Goal: Information Seeking & Learning: Learn about a topic

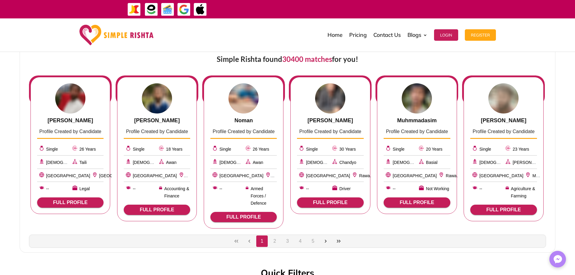
scroll to position [241, 0]
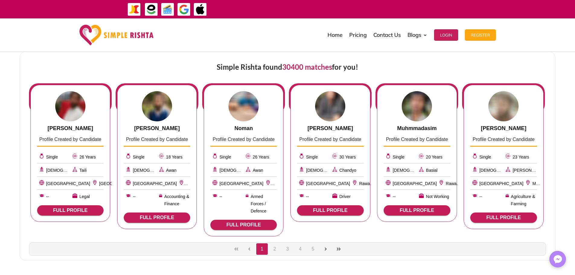
click at [286, 244] on button "3" at bounding box center [287, 248] width 11 height 11
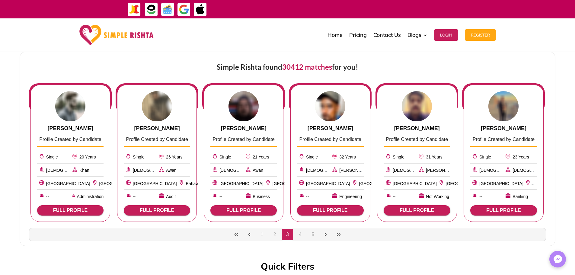
click at [342, 233] on button "Last Page" at bounding box center [338, 234] width 11 height 11
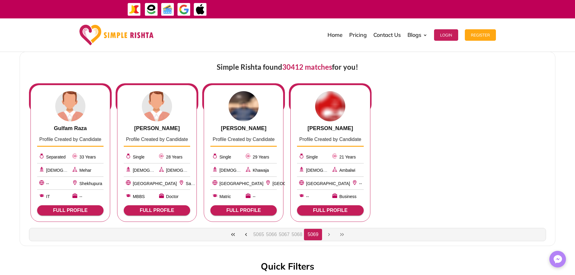
click at [266, 237] on button "5066" at bounding box center [271, 234] width 11 height 11
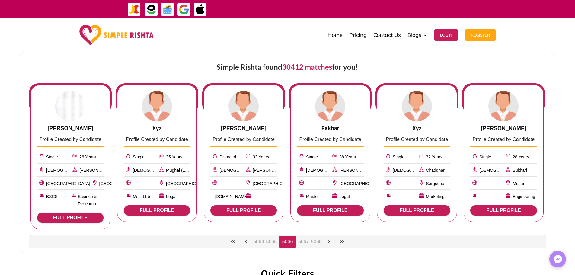
click at [246, 242] on icon "Previous Page" at bounding box center [246, 241] width 2 height 3
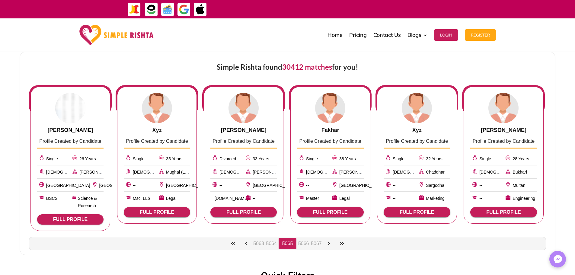
click at [246, 242] on icon "Previous Page" at bounding box center [245, 243] width 5 height 5
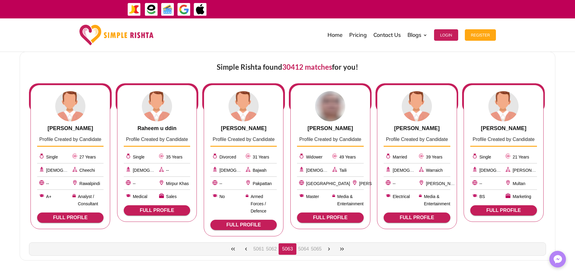
click at [255, 243] on button "5061" at bounding box center [258, 248] width 11 height 11
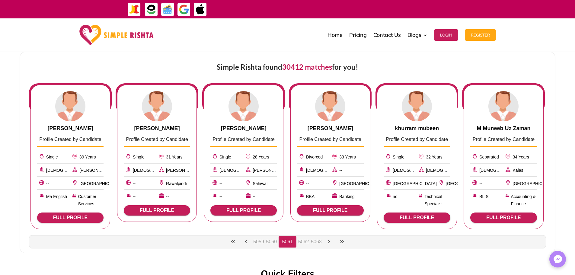
click at [255, 241] on button "5059" at bounding box center [258, 241] width 11 height 11
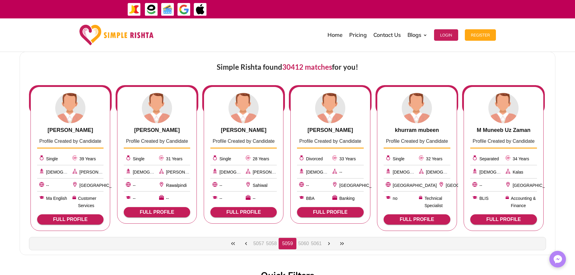
click at [247, 243] on button "Previous Page" at bounding box center [245, 243] width 11 height 11
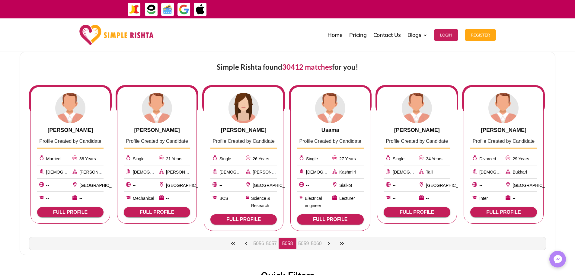
click at [247, 243] on icon "Previous Page" at bounding box center [245, 243] width 5 height 5
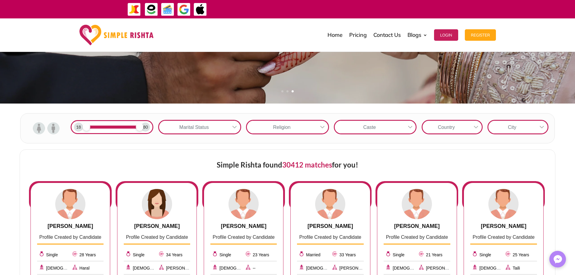
scroll to position [91, 0]
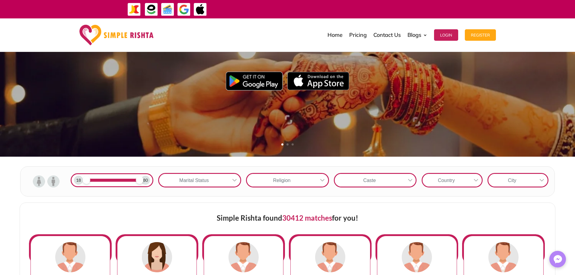
drag, startPoint x: 117, startPoint y: 176, endPoint x: 114, endPoint y: 177, distance: 3.1
click at [114, 177] on div "18 80" at bounding box center [112, 180] width 83 height 14
drag, startPoint x: 123, startPoint y: 179, endPoint x: 126, endPoint y: 176, distance: 4.1
click at [116, 178] on div "18 80" at bounding box center [112, 180] width 83 height 14
drag, startPoint x: 140, startPoint y: 181, endPoint x: 101, endPoint y: 181, distance: 39.5
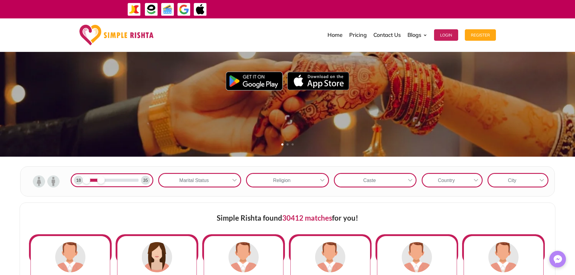
click at [101, 181] on span at bounding box center [101, 180] width 8 height 8
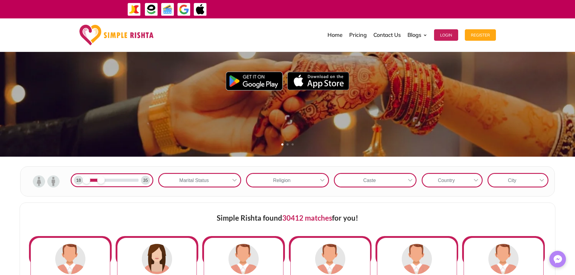
scroll to position [72, 0]
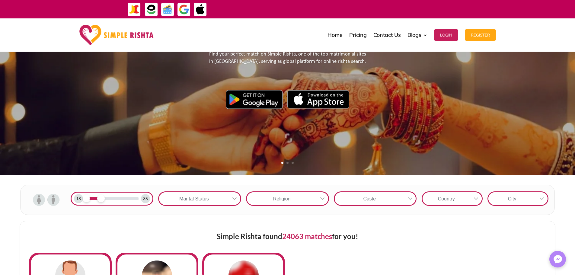
click at [183, 199] on div "Marital Status" at bounding box center [194, 198] width 70 height 13
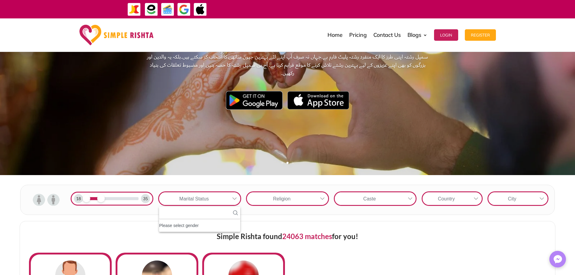
click at [186, 227] on div "Please select gender" at bounding box center [199, 225] width 81 height 8
click at [259, 201] on div "Religion" at bounding box center [282, 198] width 70 height 13
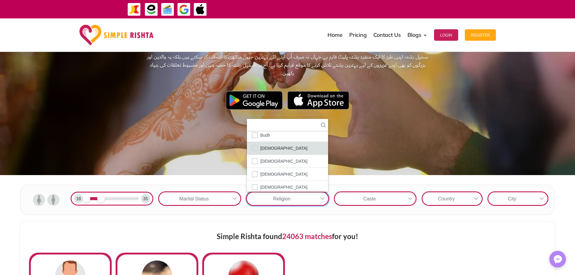
scroll to position [35, 0]
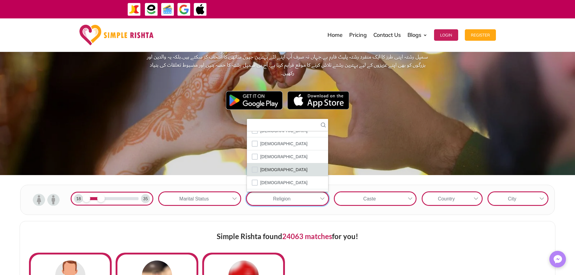
click at [278, 168] on li "[DEMOGRAPHIC_DATA]" at bounding box center [287, 169] width 81 height 13
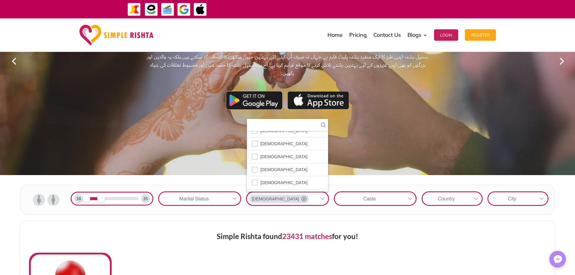
click at [185, 146] on div "یہاں رشتے بنیں آسانی سے سمپل رشتہ اپنی طرز کا ایک منفرد رشتہ پلیٹ فارم ہے۔جہاں …" at bounding box center [287, 60] width 339 height 228
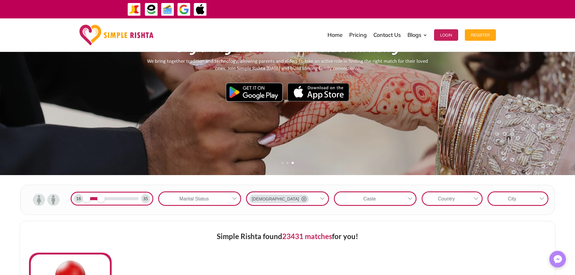
click at [142, 196] on div "35" at bounding box center [145, 198] width 9 height 9
click at [94, 199] on span at bounding box center [92, 198] width 14 height 3
click at [95, 198] on span at bounding box center [94, 199] width 8 height 8
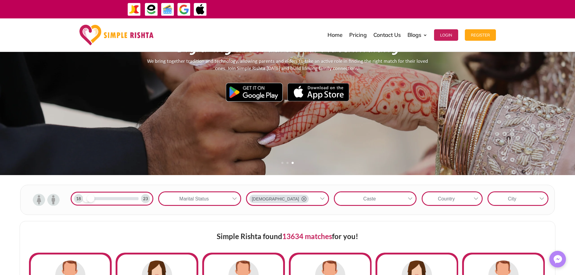
drag, startPoint x: 95, startPoint y: 199, endPoint x: 90, endPoint y: 198, distance: 5.0
click at [90, 198] on span at bounding box center [91, 199] width 8 height 8
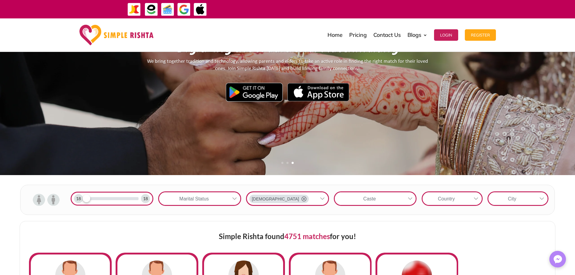
drag, startPoint x: 87, startPoint y: 199, endPoint x: 82, endPoint y: 200, distance: 5.5
click at [82, 200] on div "18 18" at bounding box center [112, 199] width 83 height 14
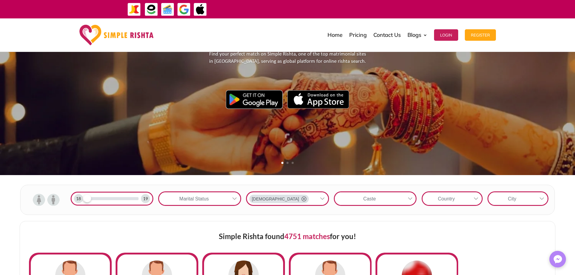
drag, startPoint x: 92, startPoint y: 200, endPoint x: 87, endPoint y: 200, distance: 5.1
click at [87, 200] on span at bounding box center [88, 199] width 8 height 8
click at [371, 203] on div "Caste" at bounding box center [370, 198] width 70 height 13
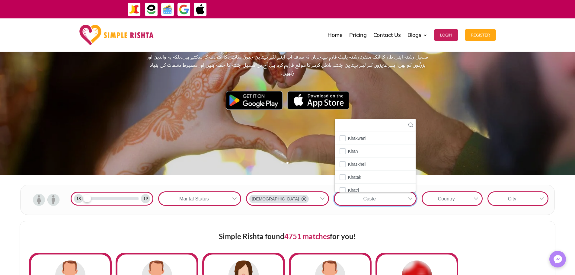
scroll to position [603, 0]
click at [369, 148] on li "Khan" at bounding box center [375, 146] width 81 height 13
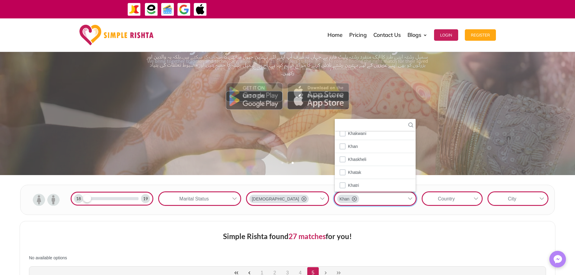
scroll to position [604, 0]
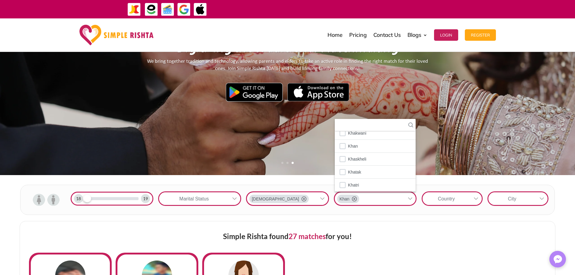
click at [453, 198] on div "Country" at bounding box center [446, 198] width 48 height 13
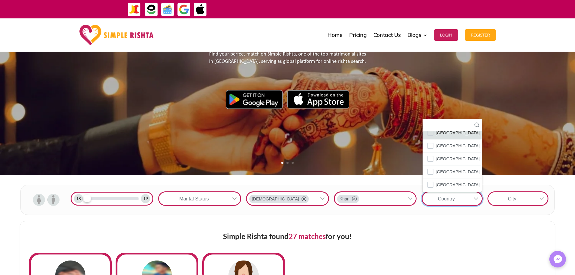
scroll to position [418, 0]
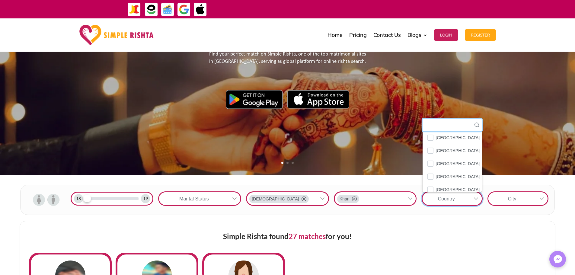
click at [443, 125] on input "text" at bounding box center [451, 125] width 59 height 12
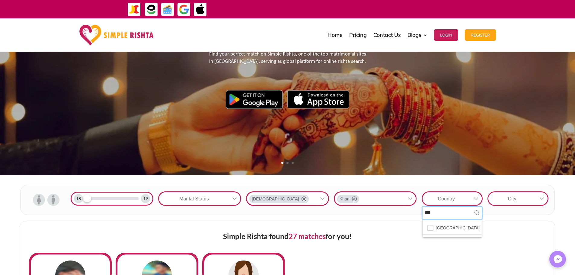
scroll to position [0, 0]
type input "***"
click at [448, 227] on span "[GEOGRAPHIC_DATA]" at bounding box center [458, 228] width 44 height 8
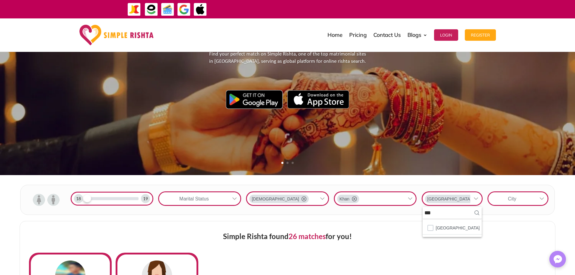
click at [497, 201] on div "City" at bounding box center [512, 198] width 48 height 13
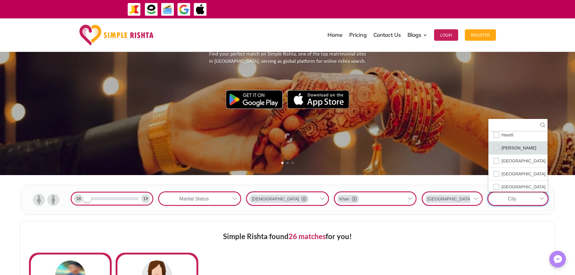
scroll to position [513, 0]
click at [514, 147] on span "[GEOGRAPHIC_DATA]" at bounding box center [523, 146] width 44 height 8
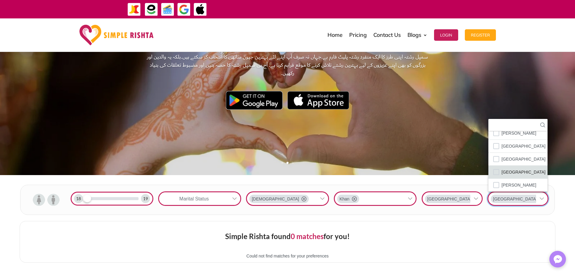
click at [507, 170] on span "[GEOGRAPHIC_DATA]" at bounding box center [523, 172] width 44 height 8
click at [508, 148] on span "[GEOGRAPHIC_DATA]" at bounding box center [523, 146] width 44 height 8
click at [506, 161] on span "[GEOGRAPHIC_DATA]" at bounding box center [523, 159] width 44 height 8
click at [507, 173] on span "[GEOGRAPHIC_DATA]" at bounding box center [523, 172] width 44 height 8
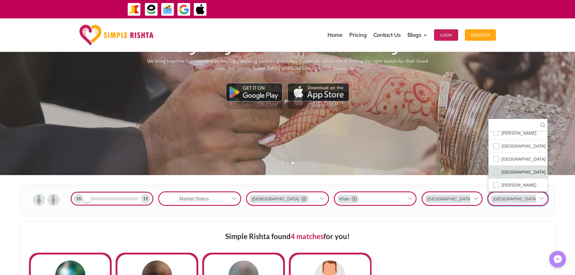
scroll to position [543, 0]
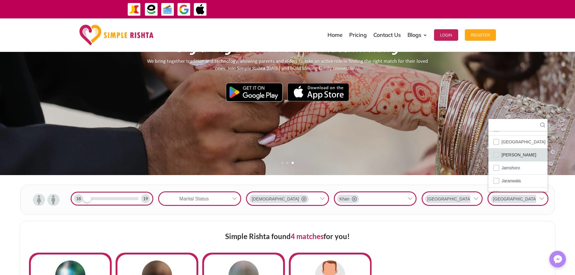
click at [513, 157] on span "[PERSON_NAME]" at bounding box center [518, 155] width 35 height 8
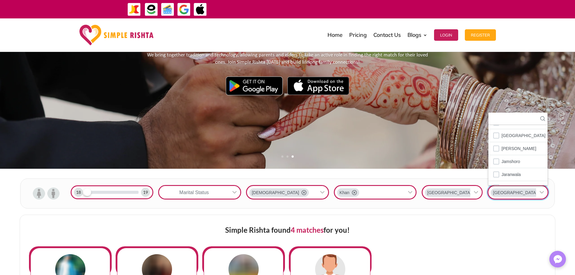
scroll to position [72, 0]
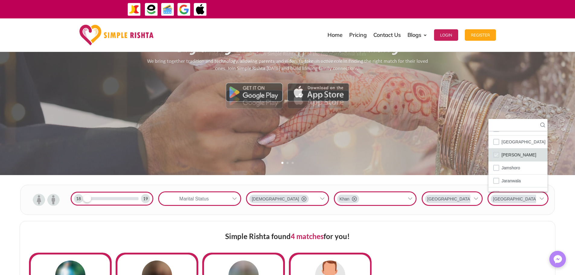
click at [513, 155] on span "[PERSON_NAME]" at bounding box center [518, 155] width 35 height 8
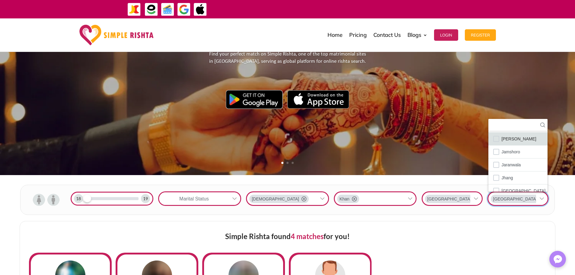
scroll to position [573, 0]
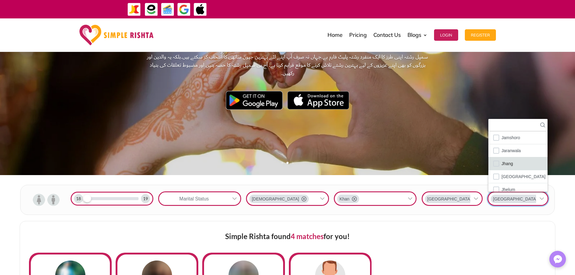
click at [522, 169] on li "Jhang" at bounding box center [517, 163] width 59 height 13
click at [520, 177] on span "[GEOGRAPHIC_DATA]" at bounding box center [523, 177] width 44 height 8
click at [517, 162] on li "Jhelum" at bounding box center [517, 159] width 59 height 13
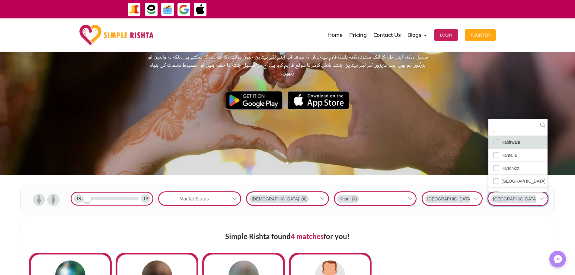
click at [512, 147] on li "Kabirwala" at bounding box center [517, 142] width 59 height 13
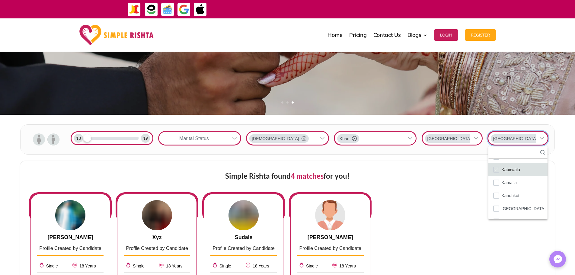
scroll to position [625, 0]
click at [517, 192] on li "Kamalia" at bounding box center [517, 191] width 59 height 13
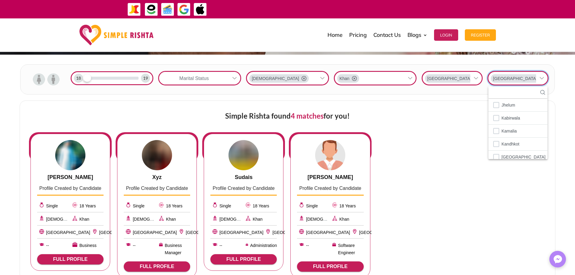
scroll to position [193, 0]
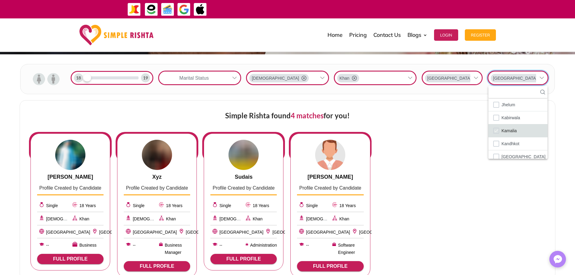
click at [501, 136] on li "Kamalia" at bounding box center [517, 130] width 59 height 13
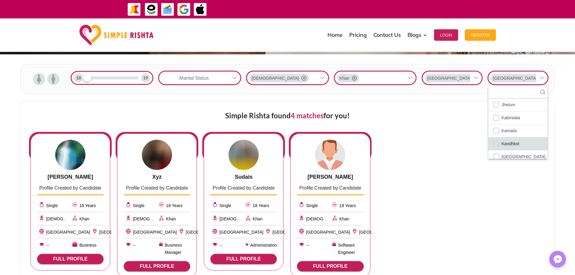
click at [509, 146] on span "Kandhkot" at bounding box center [510, 144] width 18 height 8
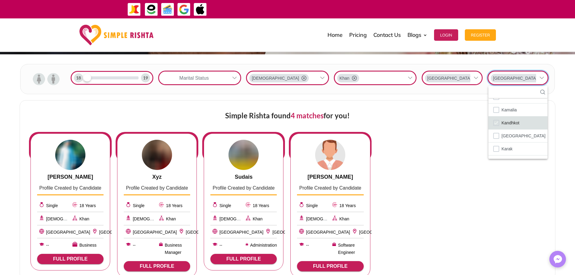
scroll to position [655, 0]
click at [517, 124] on li "[GEOGRAPHIC_DATA]" at bounding box center [517, 126] width 59 height 13
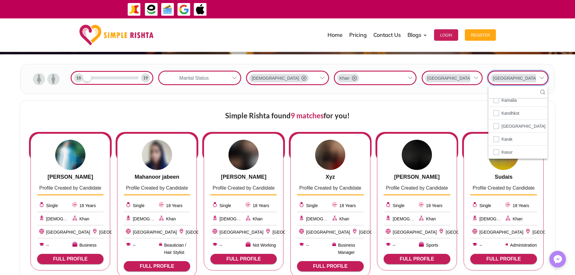
scroll to position [223, 0]
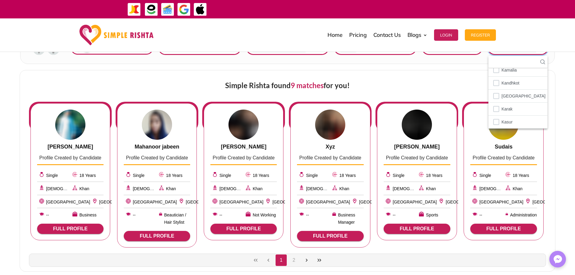
click at [152, 129] on img at bounding box center [157, 125] width 30 height 30
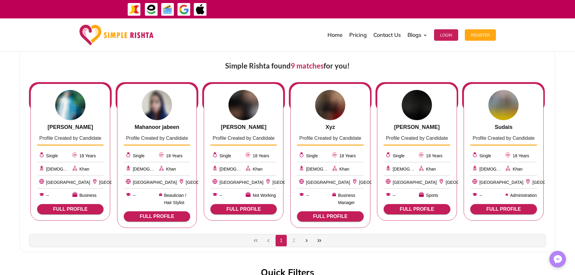
scroll to position [253, 0]
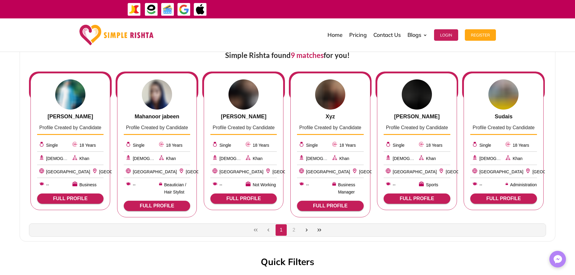
click at [293, 232] on button "2" at bounding box center [293, 229] width 11 height 11
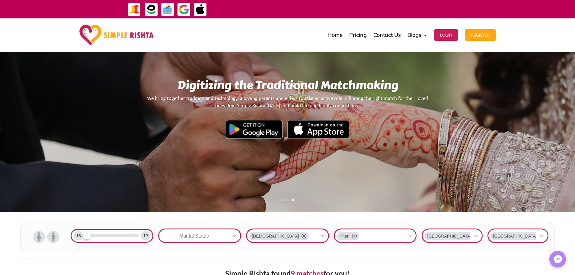
scroll to position [91, 0]
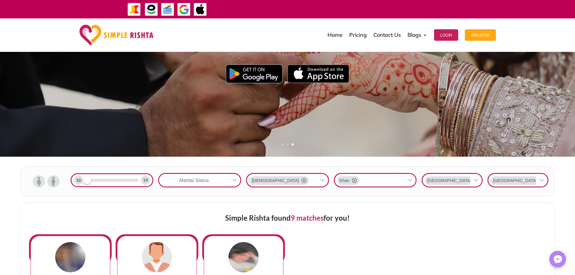
click at [94, 181] on div at bounding box center [111, 180] width 53 height 3
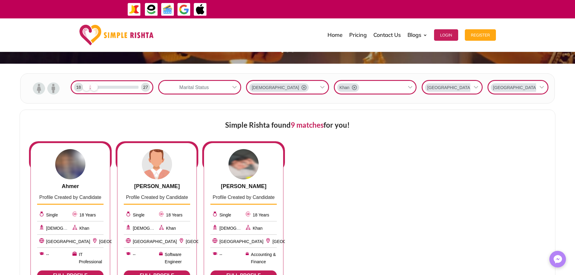
scroll to position [181, 0]
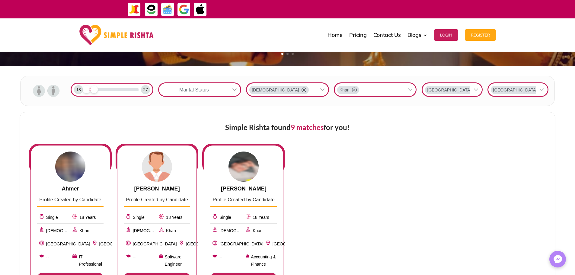
click at [502, 91] on span "[GEOGRAPHIC_DATA]" at bounding box center [515, 90] width 44 height 6
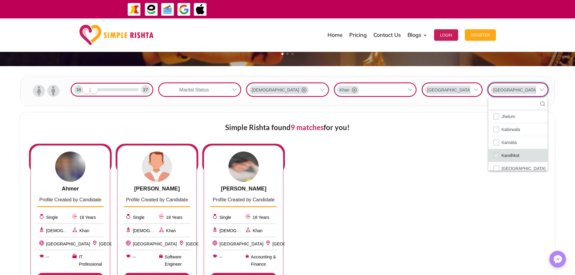
scroll to position [655, 0]
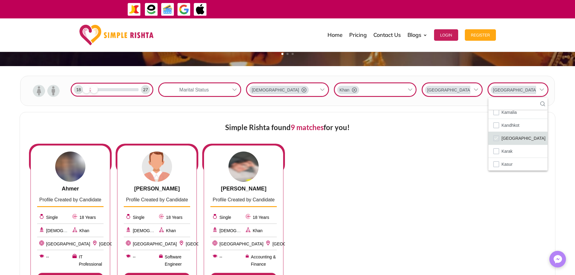
click at [517, 137] on li "[GEOGRAPHIC_DATA]" at bounding box center [517, 138] width 59 height 13
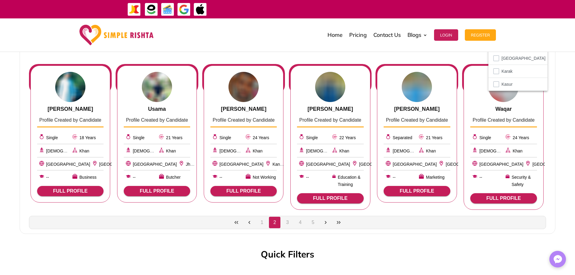
scroll to position [272, 0]
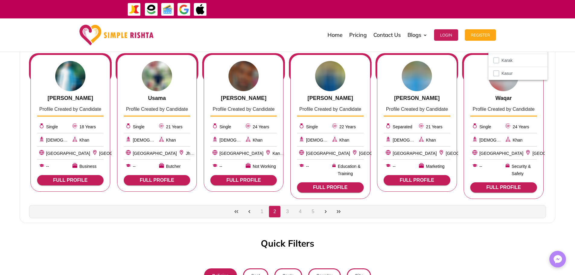
click at [288, 216] on button "3" at bounding box center [287, 211] width 11 height 11
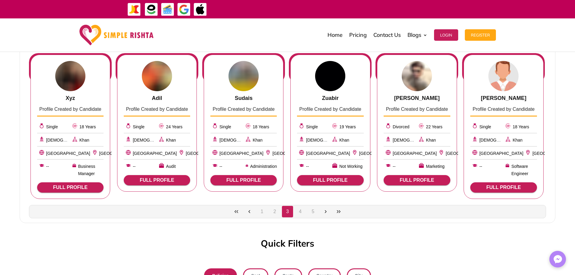
click at [299, 214] on button "4" at bounding box center [299, 211] width 11 height 11
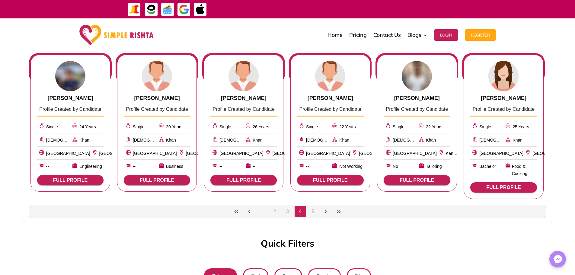
click at [307, 211] on button "5" at bounding box center [312, 211] width 11 height 11
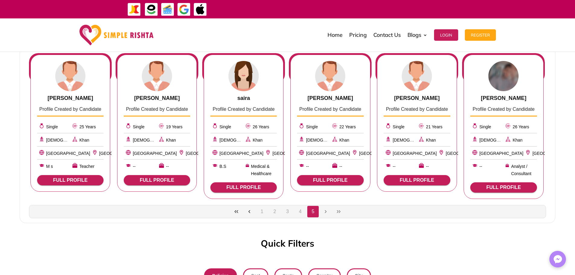
click at [300, 211] on button "4" at bounding box center [299, 211] width 11 height 11
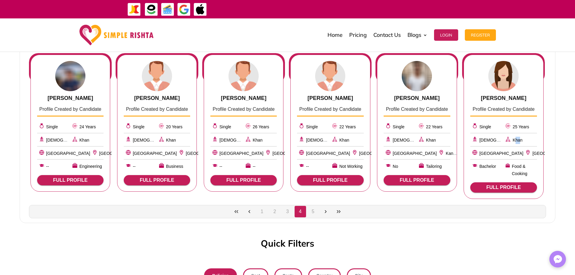
drag, startPoint x: 515, startPoint y: 137, endPoint x: 520, endPoint y: 138, distance: 5.9
click at [520, 138] on span "Khan" at bounding box center [517, 140] width 10 height 5
drag, startPoint x: 516, startPoint y: 152, endPoint x: 521, endPoint y: 154, distance: 5.8
click at [532, 154] on span "[GEOGRAPHIC_DATA]" at bounding box center [554, 153] width 44 height 5
drag, startPoint x: 515, startPoint y: 166, endPoint x: 523, endPoint y: 168, distance: 8.3
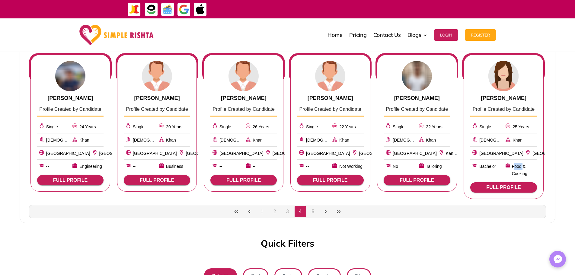
click at [523, 168] on span "Food & Cooking" at bounding box center [524, 170] width 25 height 14
drag, startPoint x: 514, startPoint y: 174, endPoint x: 524, endPoint y: 173, distance: 10.3
click at [524, 173] on span "Food & Cooking" at bounding box center [524, 170] width 25 height 14
drag, startPoint x: 512, startPoint y: 166, endPoint x: 520, endPoint y: 166, distance: 7.5
click at [520, 166] on span "Food & Cooking" at bounding box center [524, 170] width 25 height 14
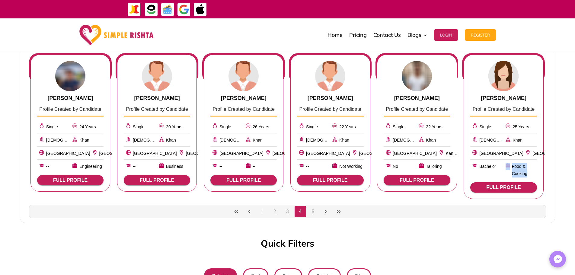
drag, startPoint x: 509, startPoint y: 171, endPoint x: 528, endPoint y: 172, distance: 18.7
click at [528, 172] on div "Food & Cooking" at bounding box center [519, 170] width 33 height 16
click at [310, 212] on button "5" at bounding box center [312, 211] width 11 height 11
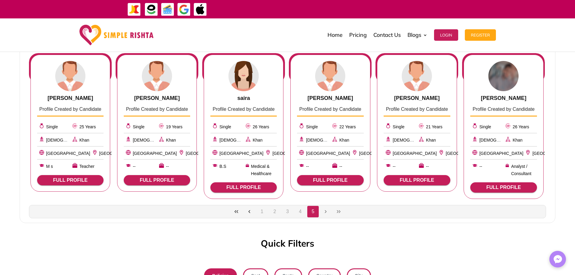
click at [325, 214] on div "1 2 3 4 5" at bounding box center [287, 211] width 517 height 13
click at [335, 212] on div "1 2 3 4 5" at bounding box center [287, 211] width 517 height 13
